Goal: Find contact information: Find contact information

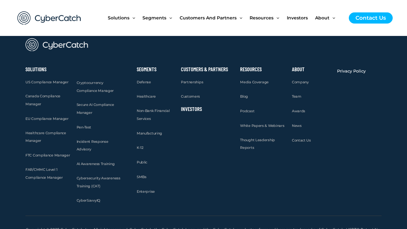
scroll to position [2436, 0]
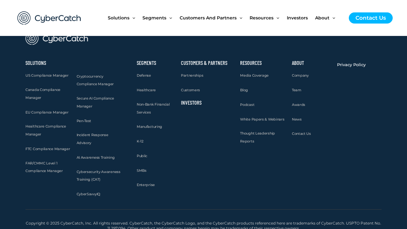
scroll to position [657, 0]
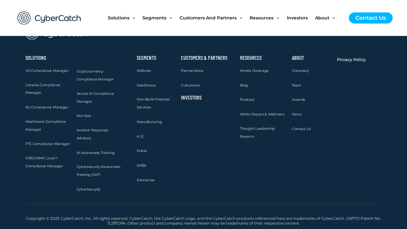
scroll to position [782, 0]
